Goal: Information Seeking & Learning: Learn about a topic

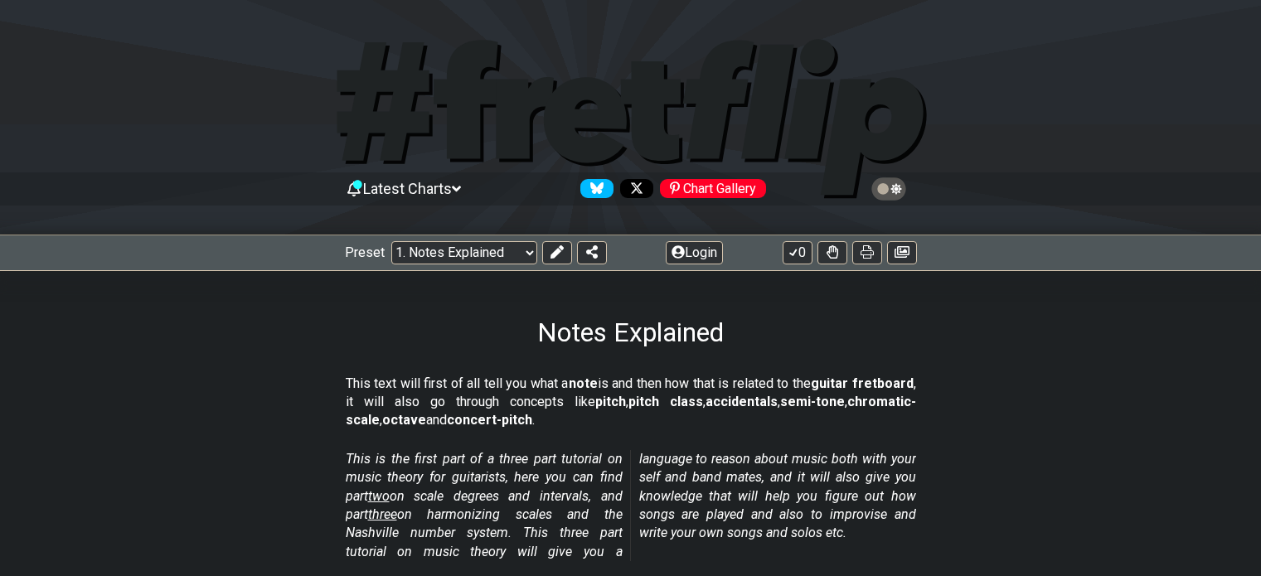
scroll to position [1722, 0]
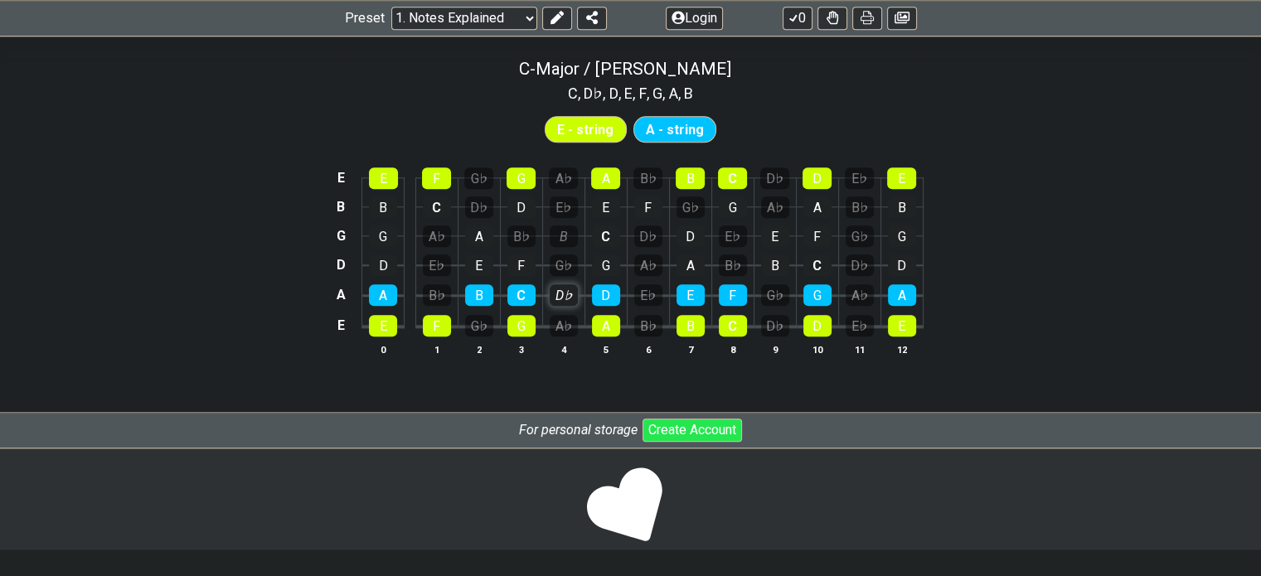
click at [564, 227] on tbody "E E F G♭ G A♭ A B♭ B C D♭ D E♭ E B B C D♭ D E♭ E F G♭ G A♭ A B♭ B G G A♭ A B♭ B…" at bounding box center [627, 246] width 592 height 195
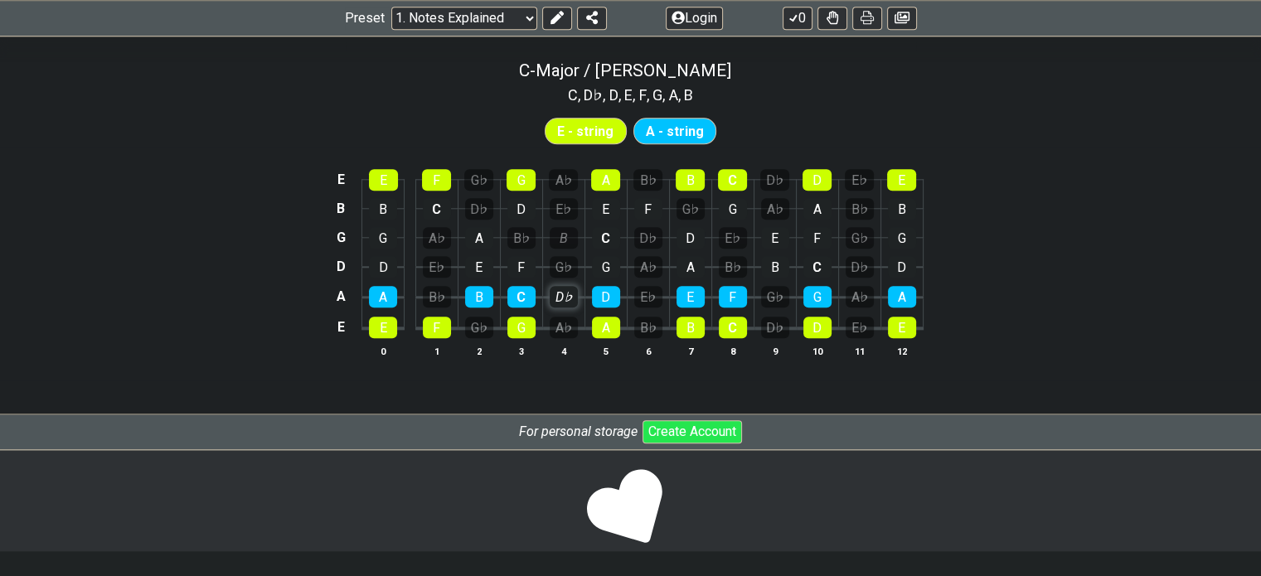
click at [564, 227] on div "B" at bounding box center [564, 238] width 28 height 22
click at [565, 237] on div "B" at bounding box center [564, 238] width 28 height 22
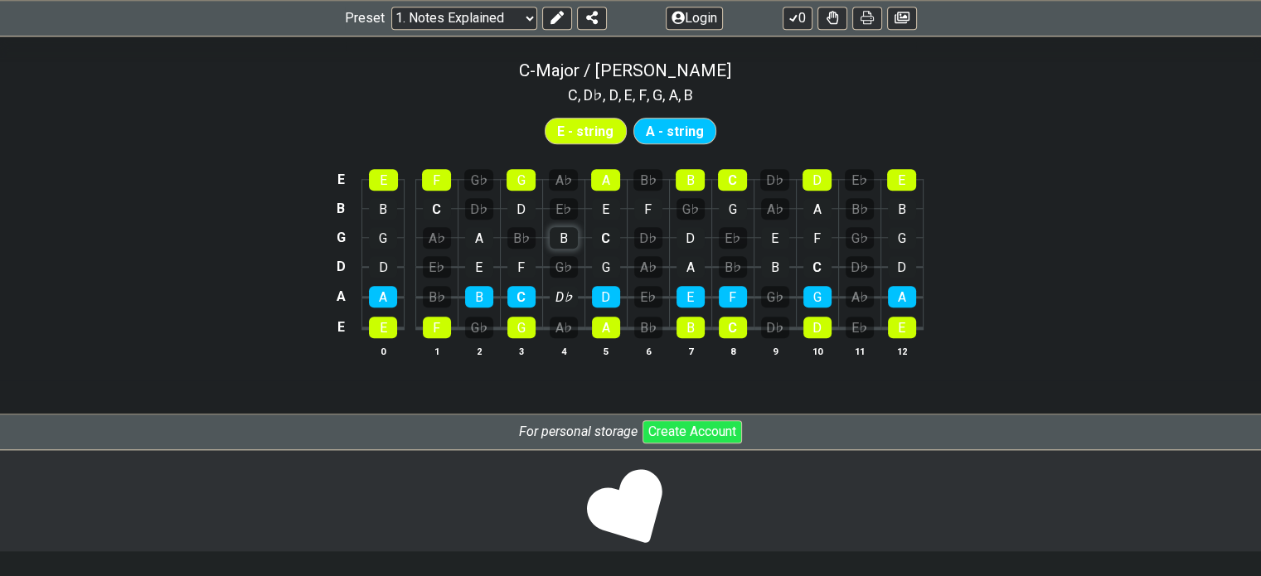
click at [565, 237] on div "B" at bounding box center [564, 238] width 28 height 22
click at [653, 235] on div "D♭" at bounding box center [648, 238] width 28 height 22
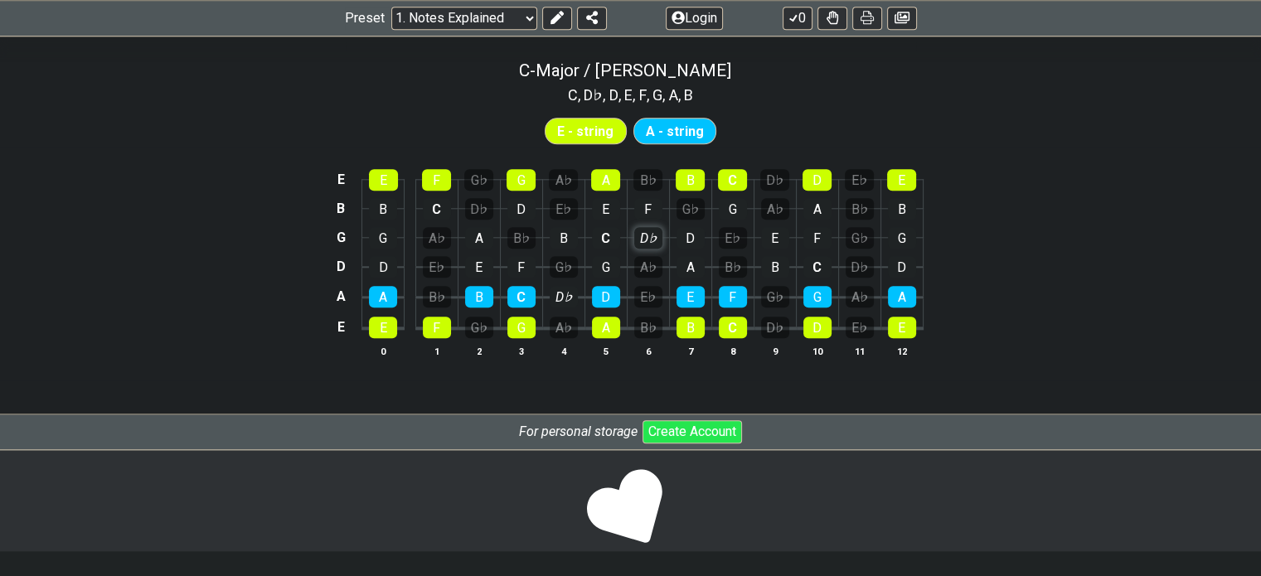
click at [653, 235] on div "D♭" at bounding box center [648, 238] width 28 height 22
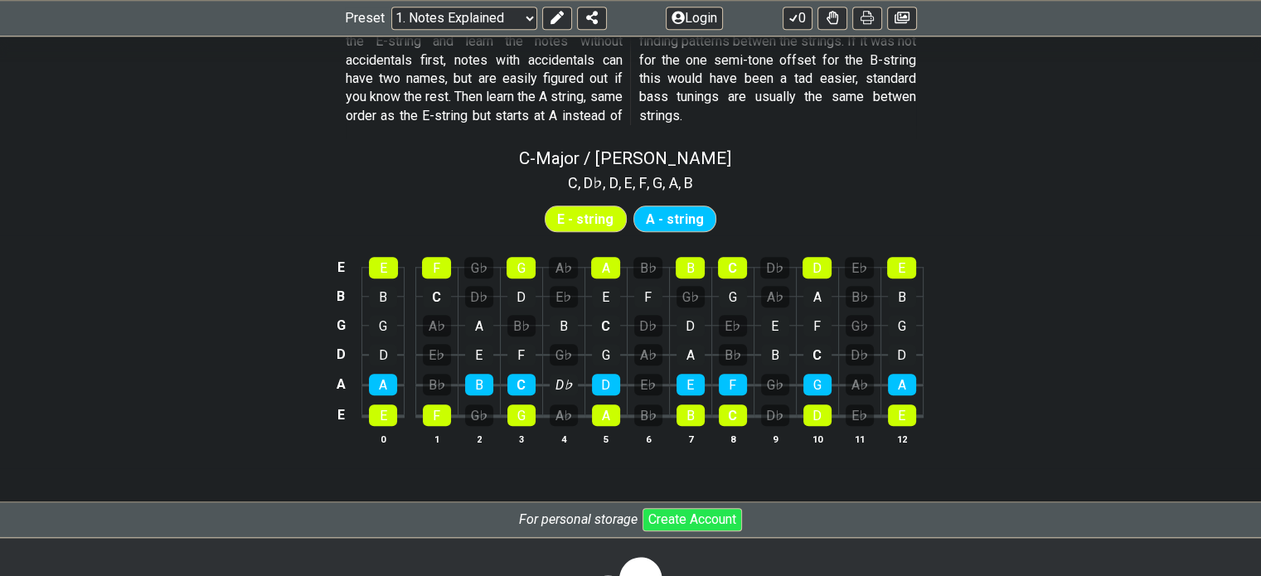
scroll to position [1238, 0]
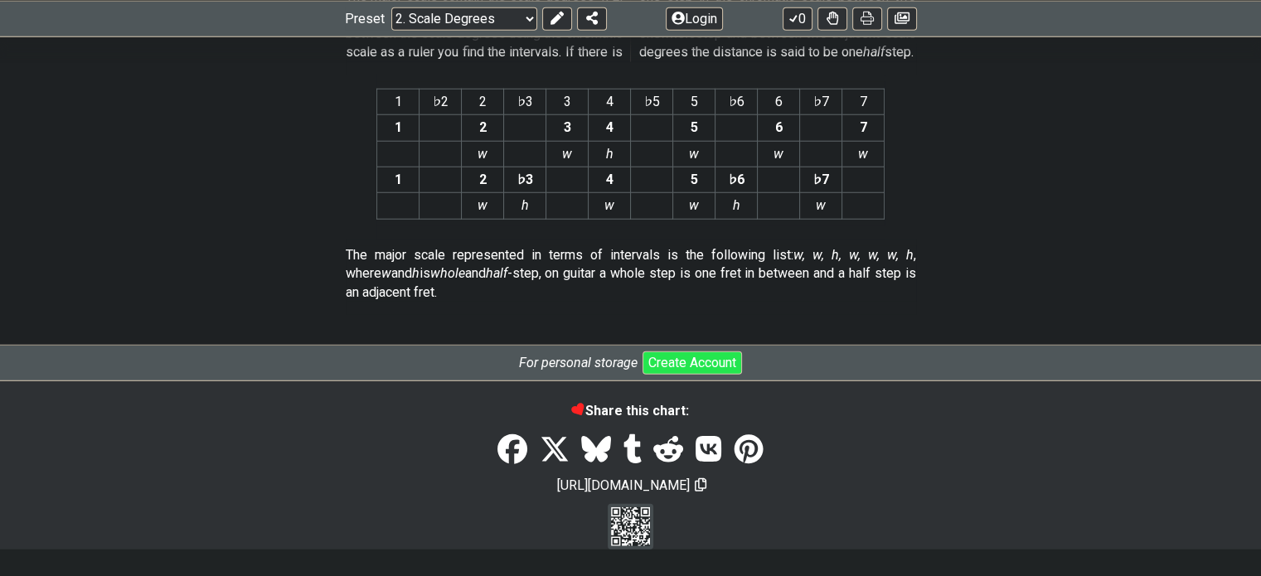
scroll to position [4491, 0]
